Goal: Navigation & Orientation: Find specific page/section

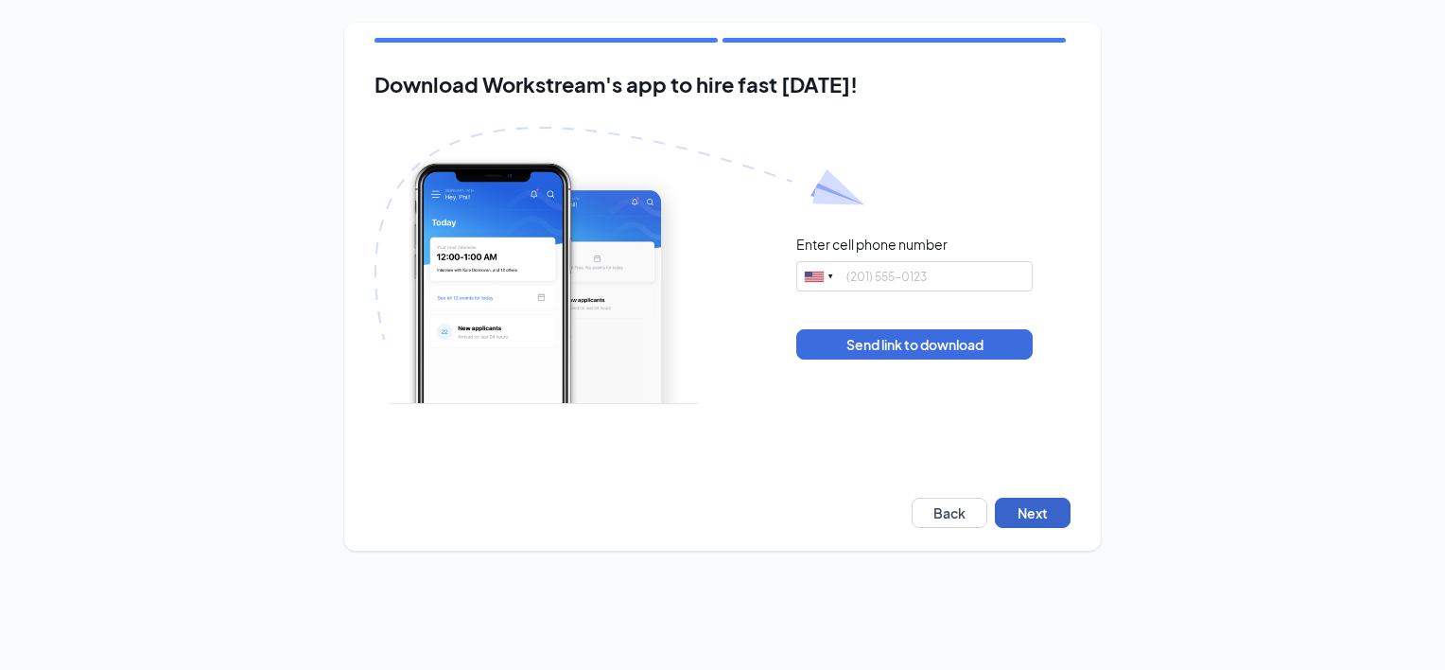
click at [1060, 518] on button "Next" at bounding box center [1033, 512] width 76 height 30
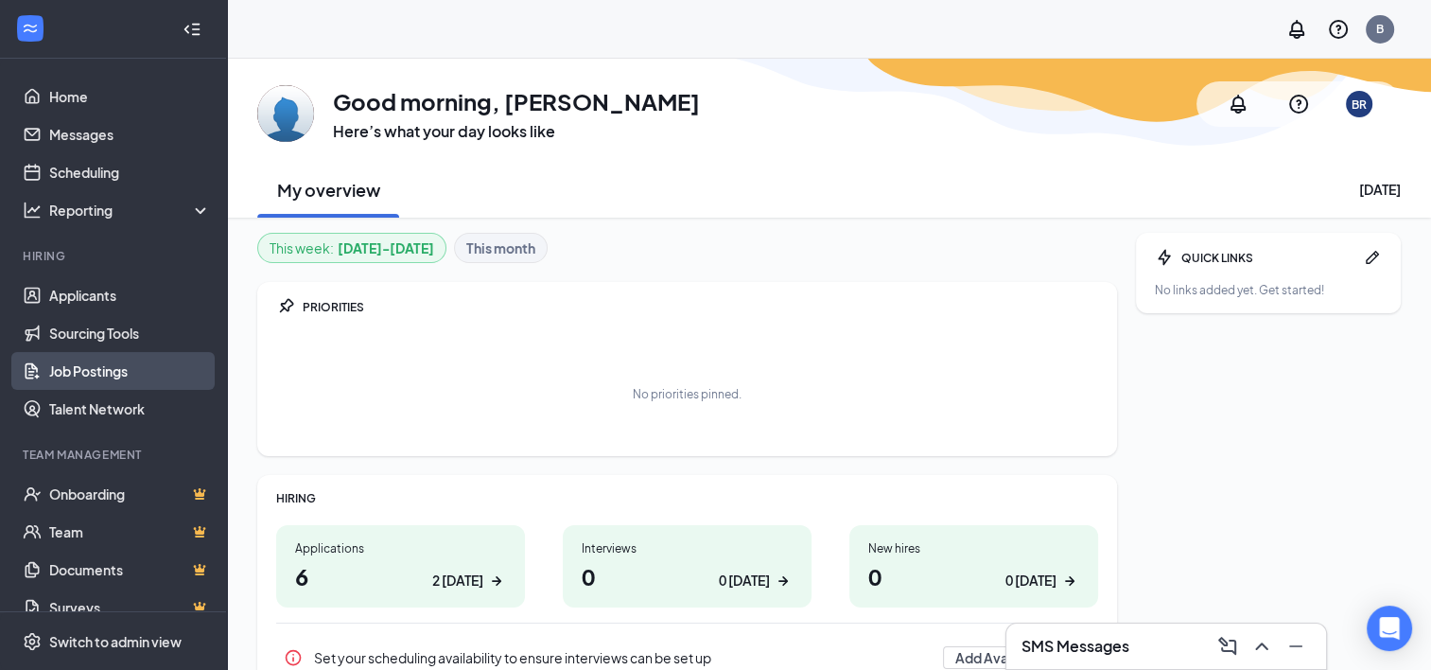
click at [83, 359] on link "Job Postings" at bounding box center [130, 371] width 162 height 38
